Goal: Task Accomplishment & Management: Complete application form

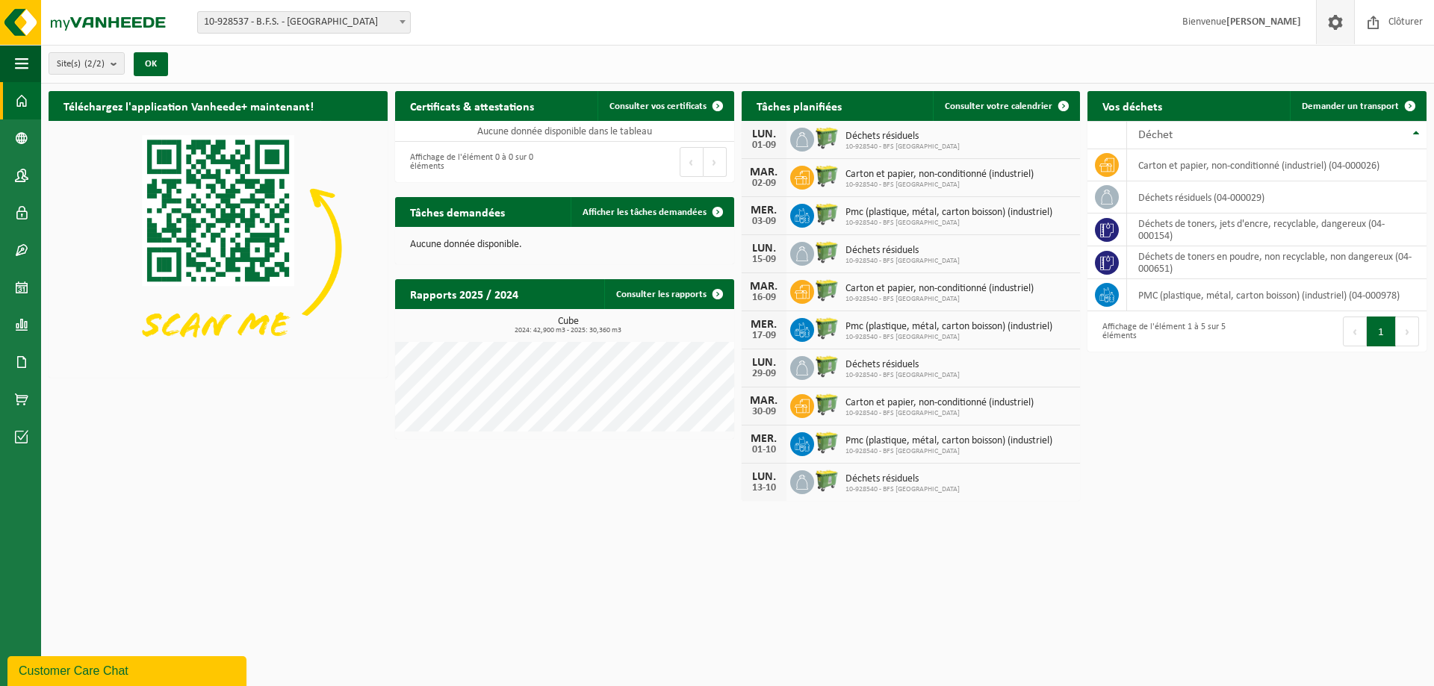
click at [1340, 19] on span at bounding box center [1335, 22] width 22 height 44
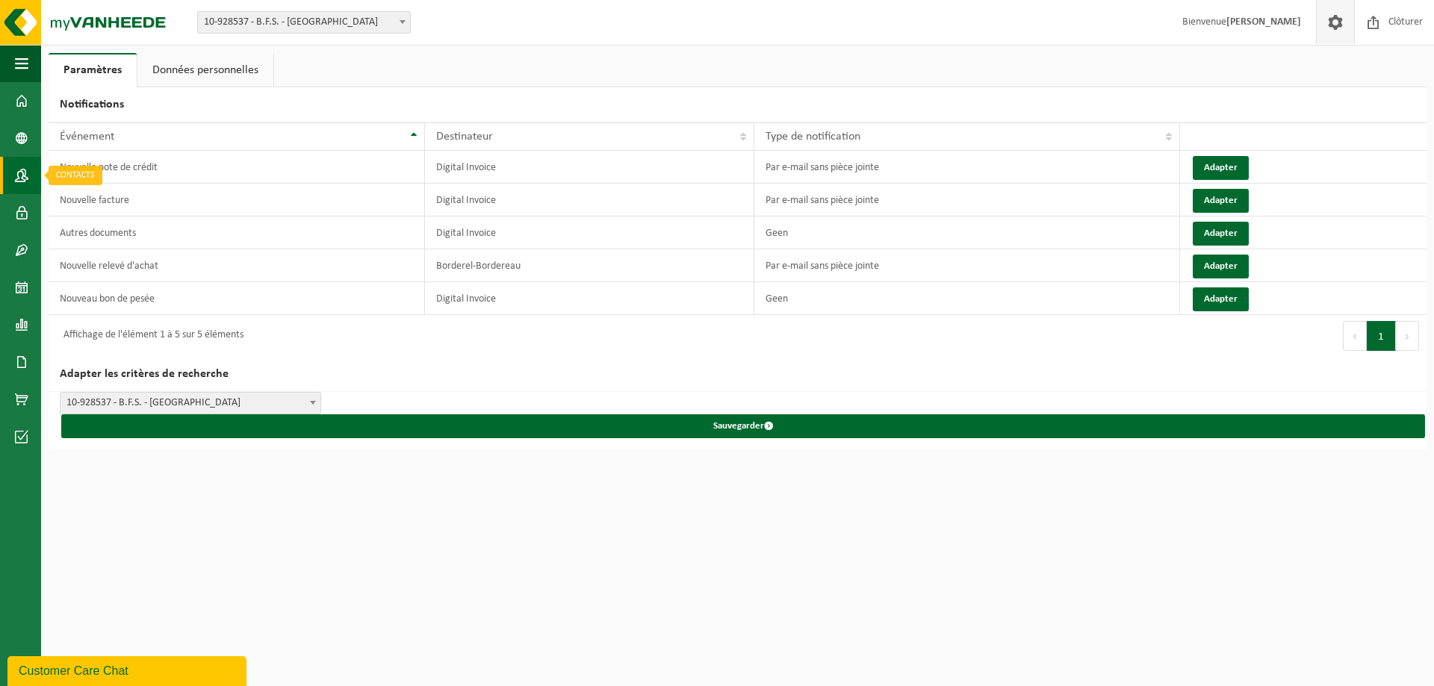
click at [19, 170] on span at bounding box center [21, 175] width 13 height 37
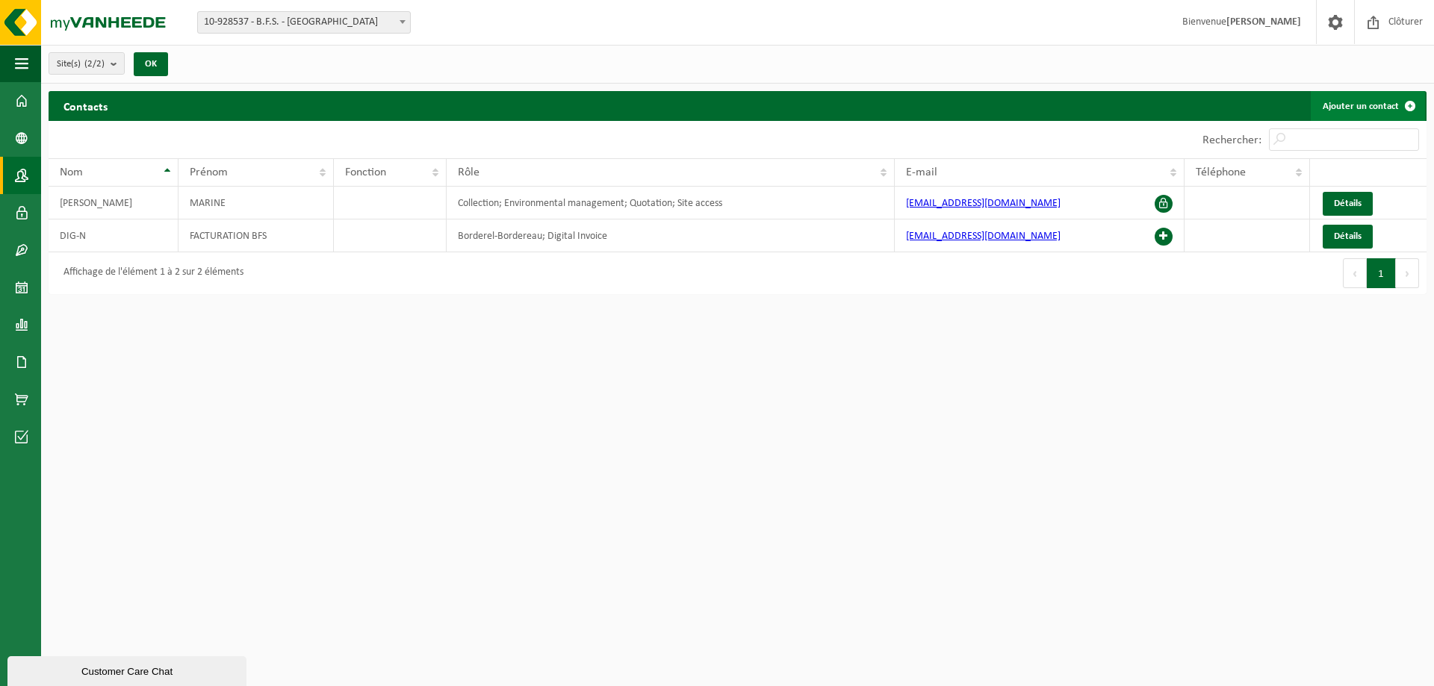
click at [1381, 105] on link "Ajouter un contact" at bounding box center [1368, 106] width 114 height 30
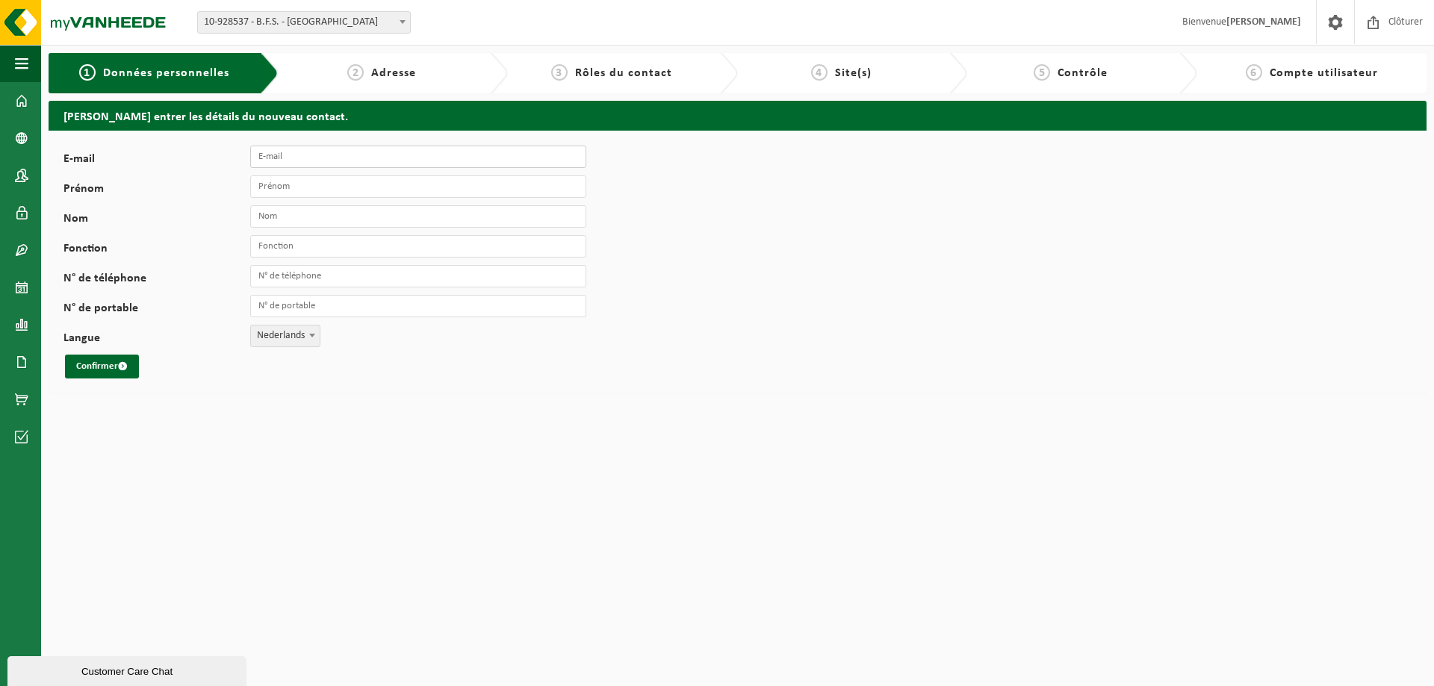
click at [461, 164] on input "E-mail" at bounding box center [418, 157] width 336 height 22
type input "mth@bfs.be"
type input "Manon"
type input "Thunus"
click at [275, 337] on span "Nederlands" at bounding box center [285, 336] width 69 height 21
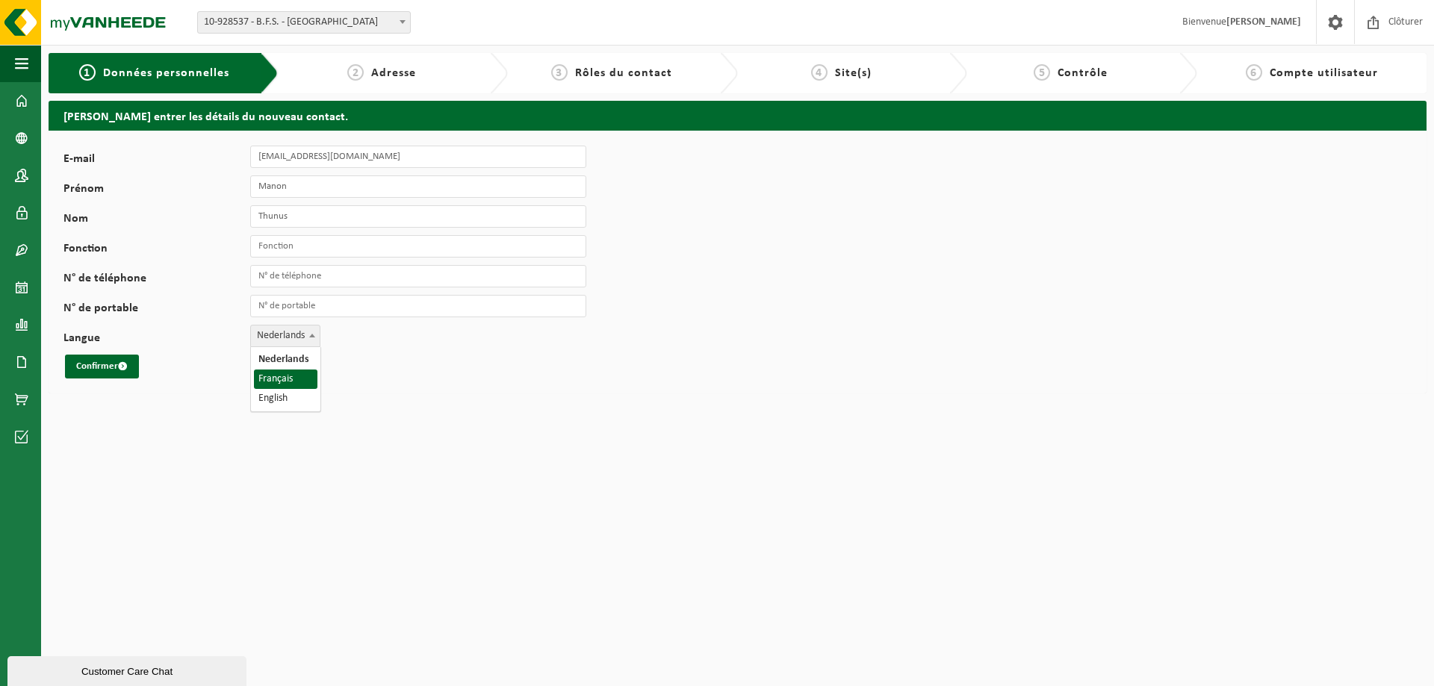
select select "1"
click at [290, 382] on div "E-mail mth@bfs.be Prénom Manon Nom Thunus Fonction N° de téléphone N° de portab…" at bounding box center [738, 262] width 1378 height 263
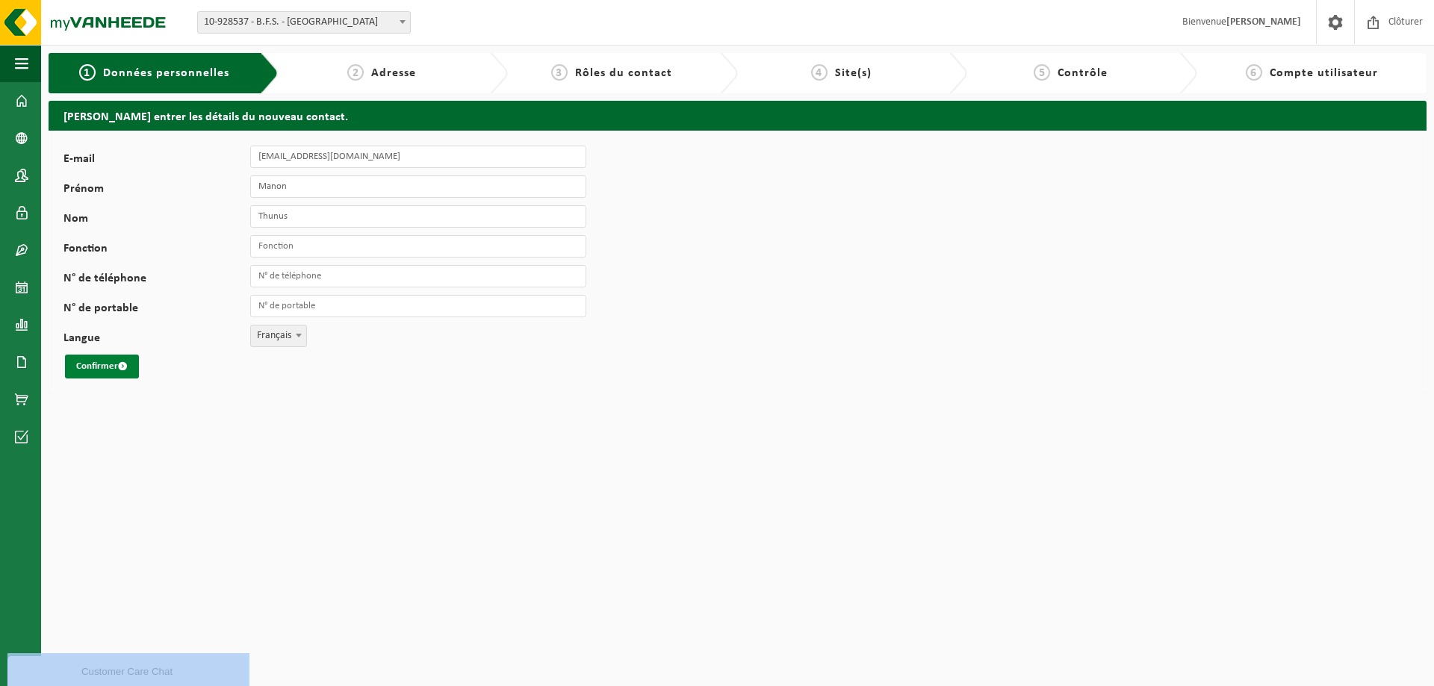
click at [90, 367] on button "Confirmer" at bounding box center [102, 367] width 74 height 24
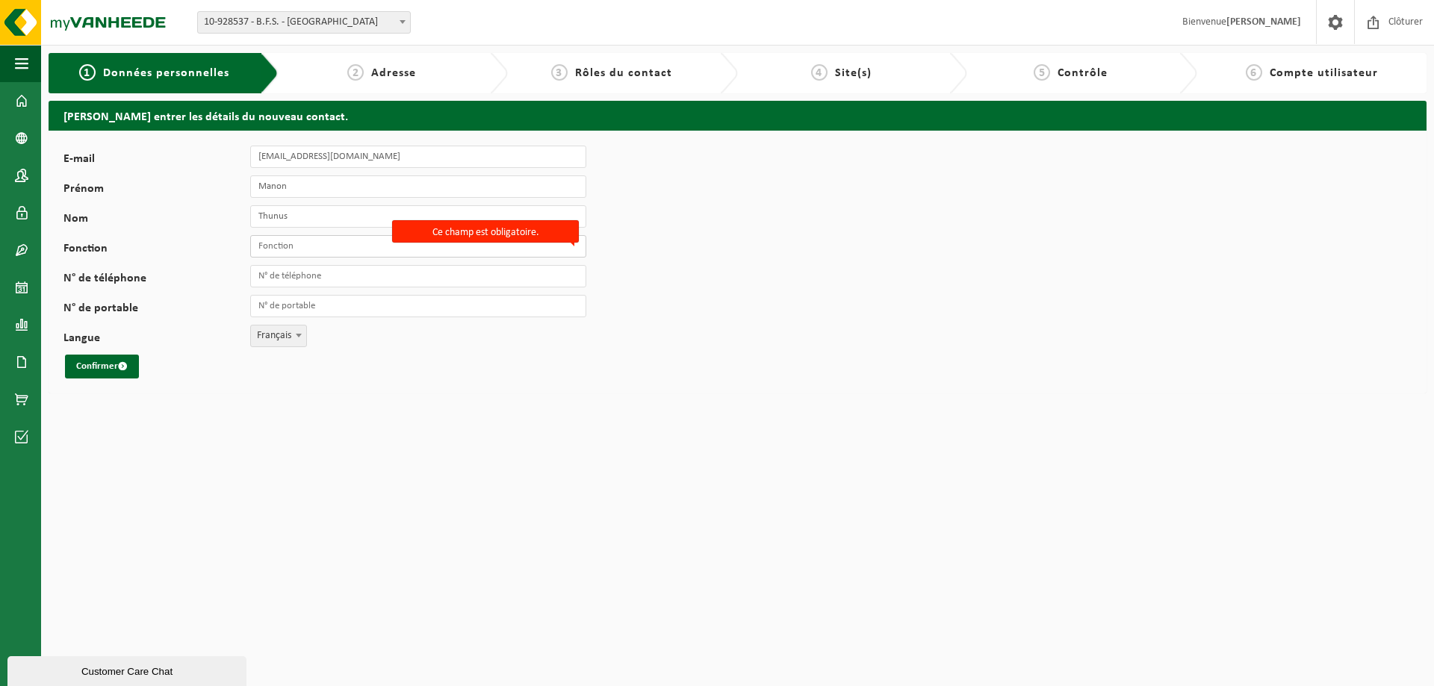
click at [364, 245] on input "Fonction" at bounding box center [418, 246] width 336 height 22
type input "Contrôleuse"
click at [78, 373] on button "Confirmer" at bounding box center [102, 367] width 74 height 24
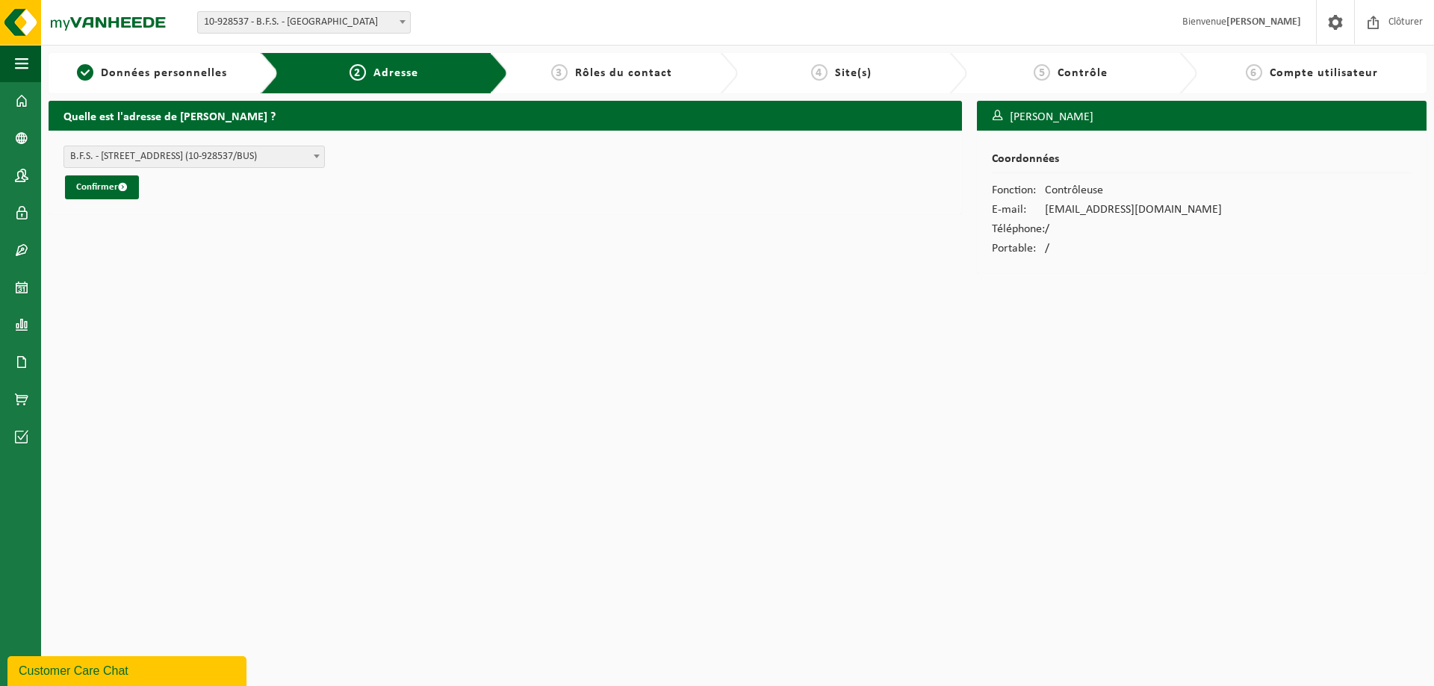
click at [299, 149] on span "B.F.S. - AVENUE DE TERVUEREN 402 , 1150 WOLUWE-SAINT-PIERRE BE (10-928537/BUS)" at bounding box center [194, 156] width 260 height 21
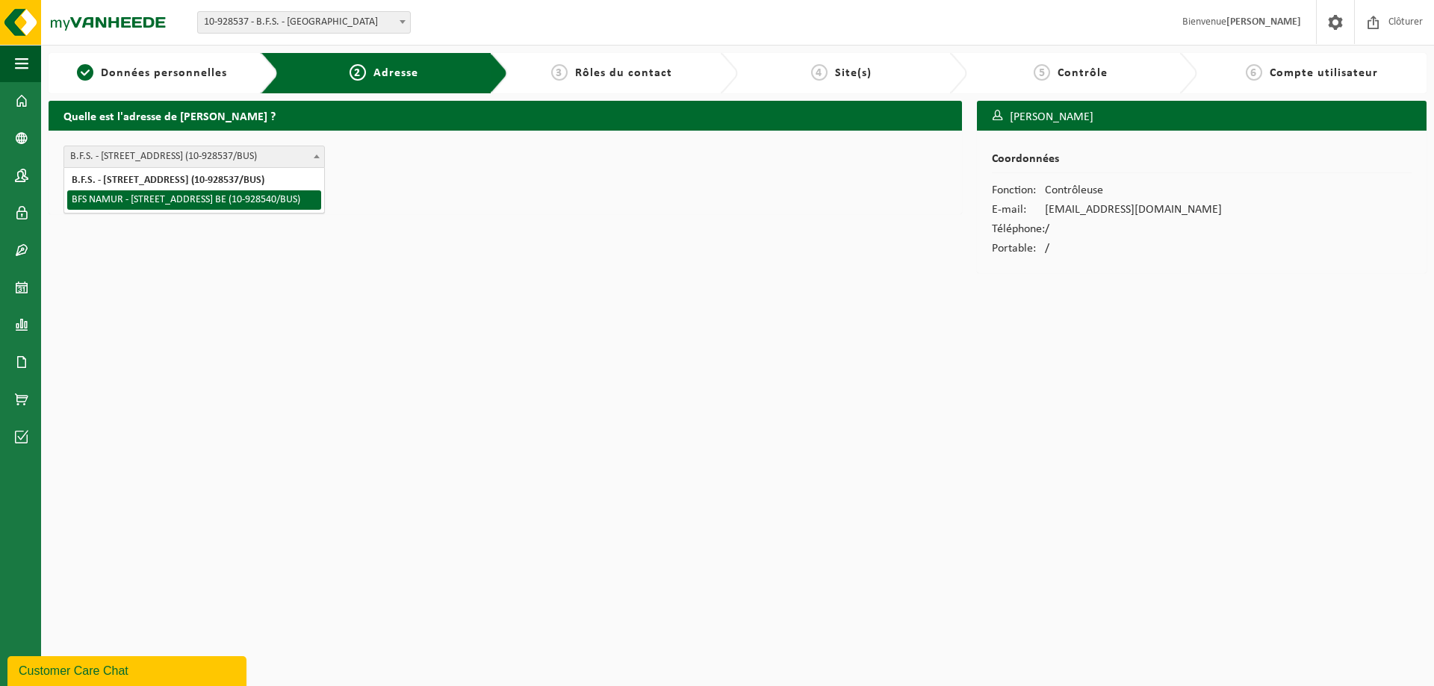
select select "528807"
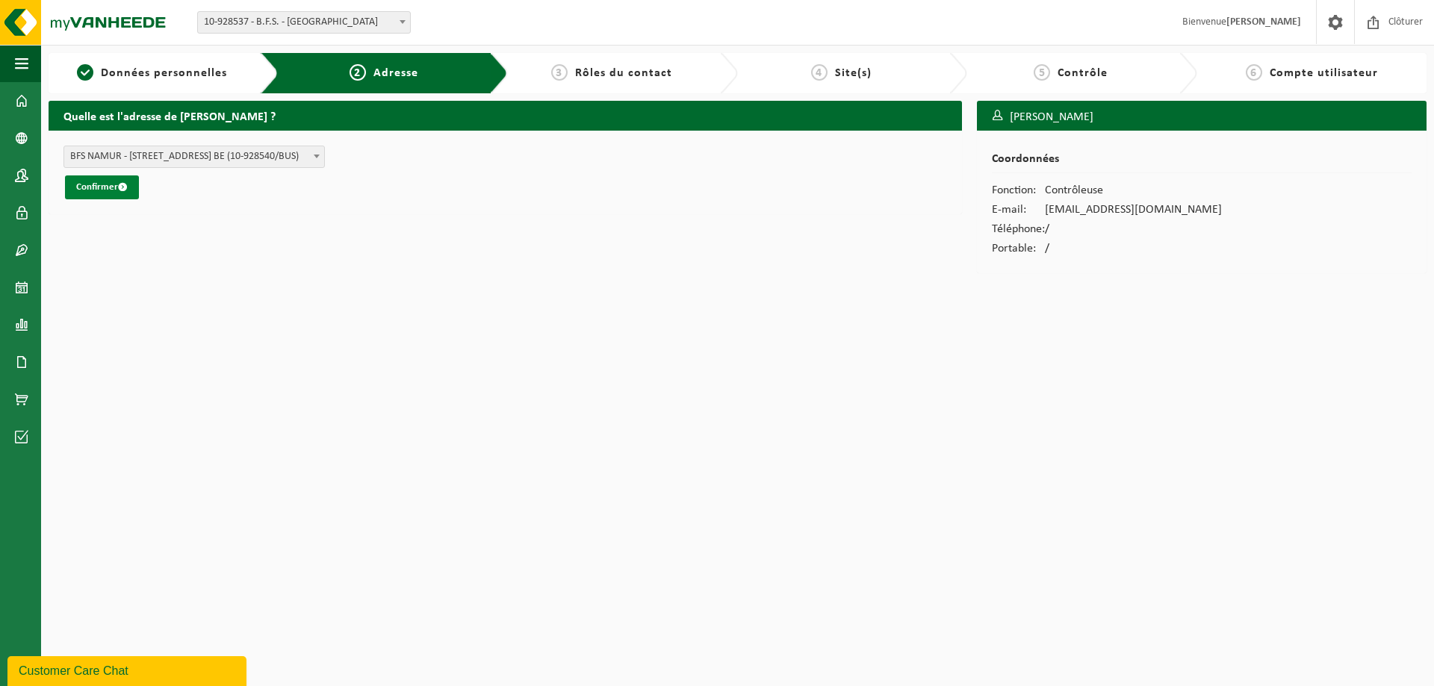
click at [84, 187] on button "Confirmer" at bounding box center [102, 187] width 74 height 24
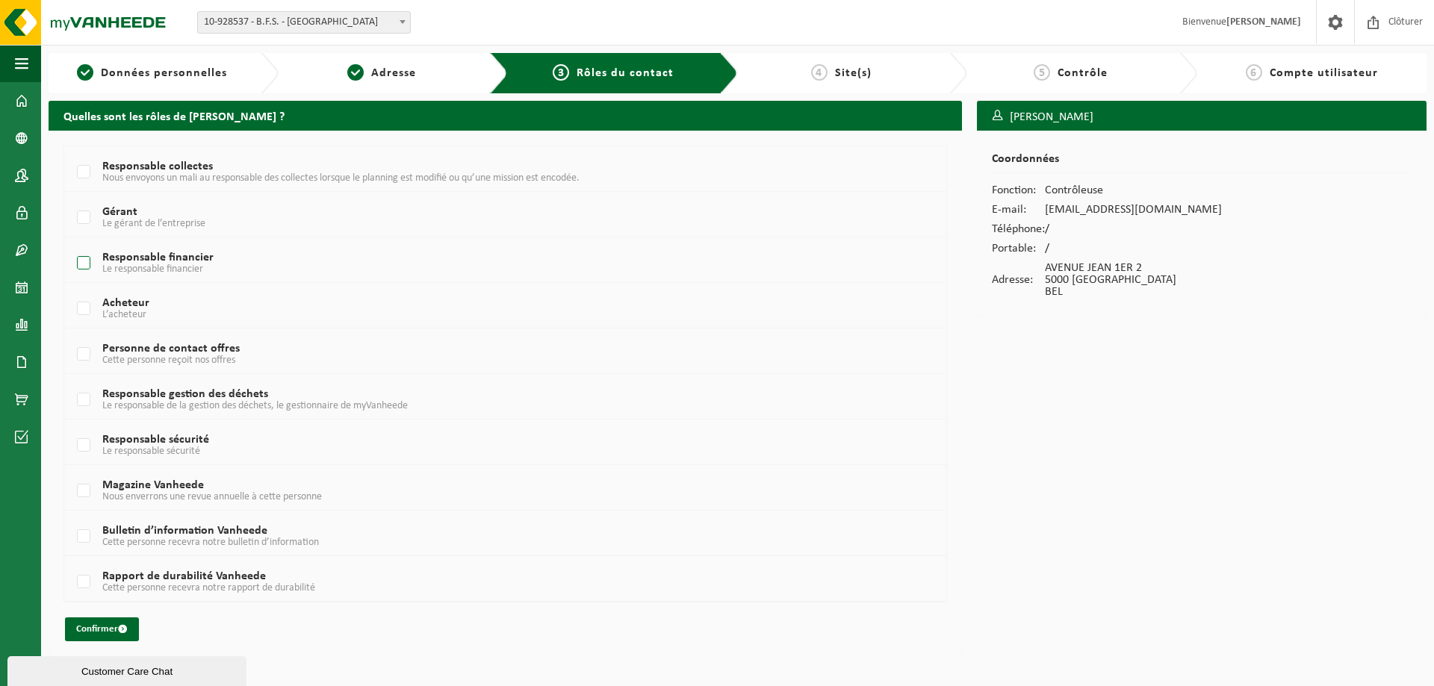
click at [82, 261] on label "Responsable financier Le responsable financier" at bounding box center [467, 263] width 787 height 22
click at [72, 245] on input "Responsable financier Le responsable financier" at bounding box center [71, 244] width 1 height 1
checkbox input "true"
click at [111, 622] on button "Confirmer" at bounding box center [102, 630] width 74 height 24
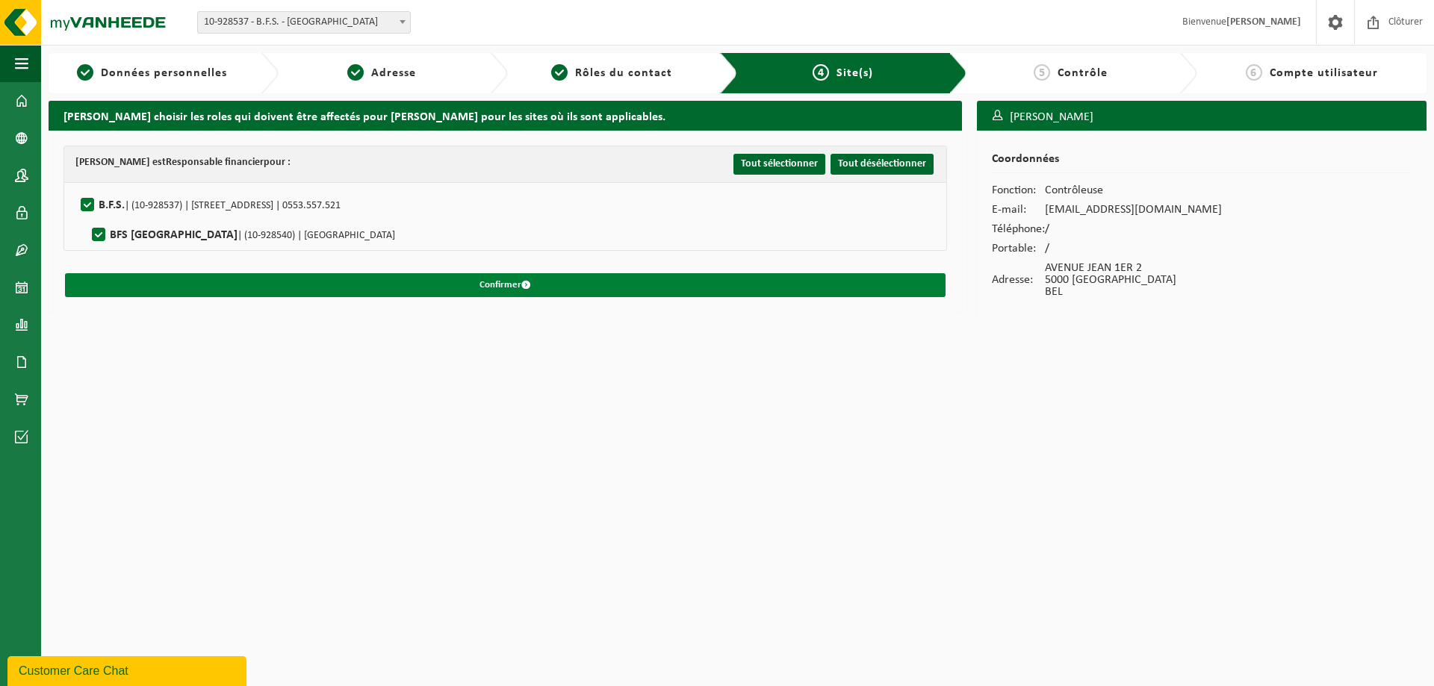
click at [415, 284] on button "Confirmer" at bounding box center [505, 285] width 880 height 24
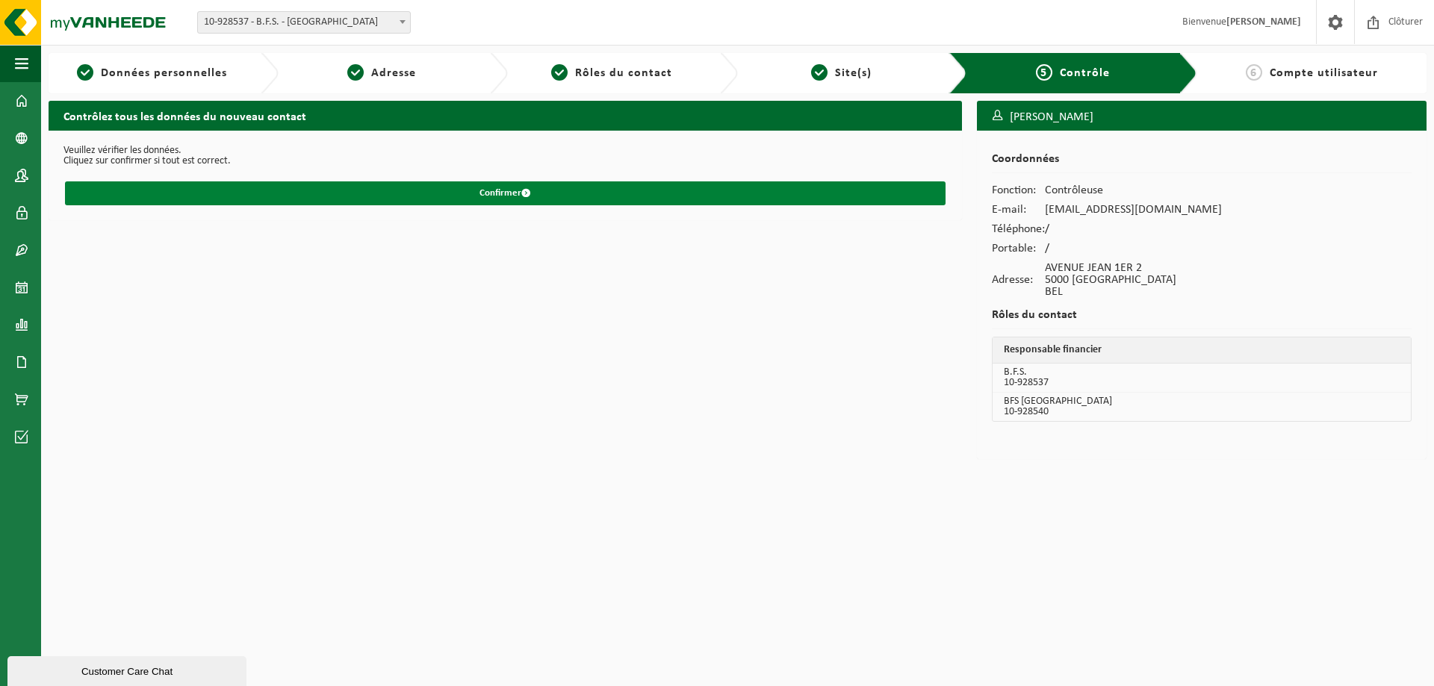
click at [485, 201] on button "Confirmer" at bounding box center [505, 193] width 880 height 24
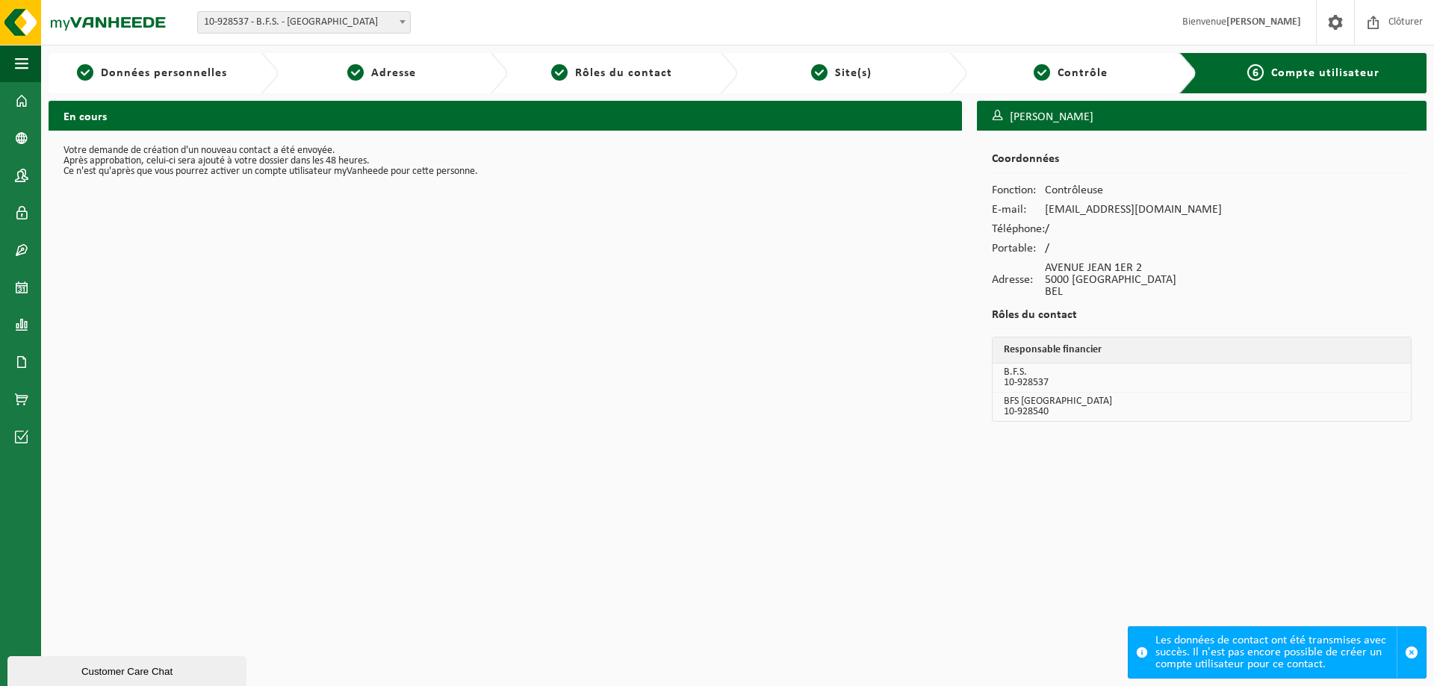
click at [217, 420] on div "En cours Votre demande de création d'un nouveau contact a été envoyée. Après ap…" at bounding box center [505, 284] width 928 height 366
